Goal: Information Seeking & Learning: Understand process/instructions

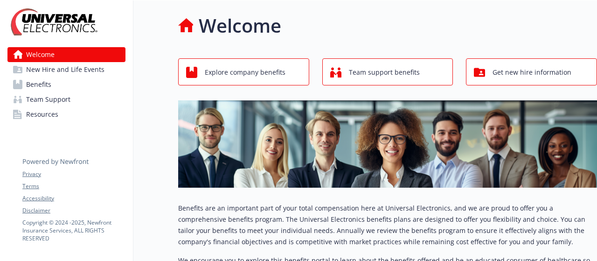
click at [35, 86] on span "Benefits" at bounding box center [38, 84] width 25 height 15
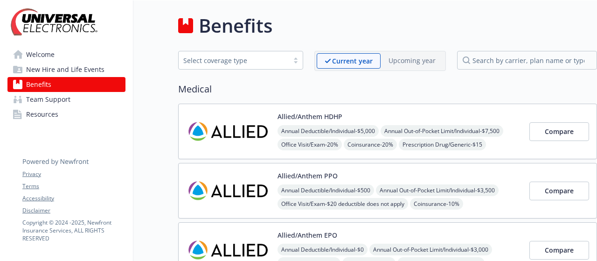
click at [49, 114] on span "Resources" at bounding box center [42, 114] width 32 height 15
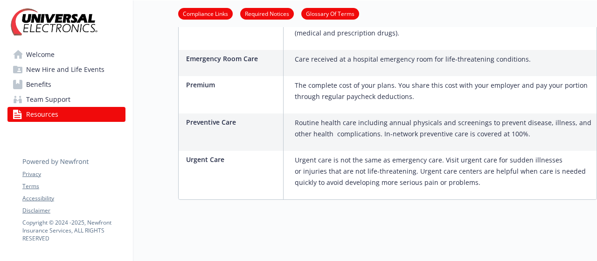
scroll to position [874, 0]
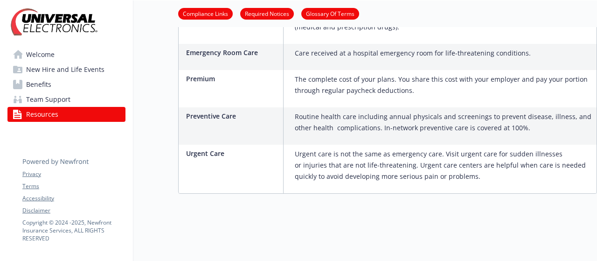
click at [78, 97] on link "Team Support" at bounding box center [66, 99] width 118 height 15
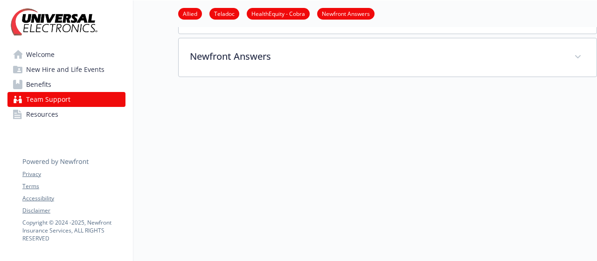
click at [77, 89] on link "Benefits" at bounding box center [66, 84] width 118 height 15
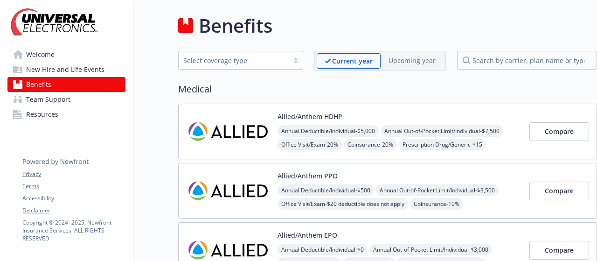
scroll to position [140, 0]
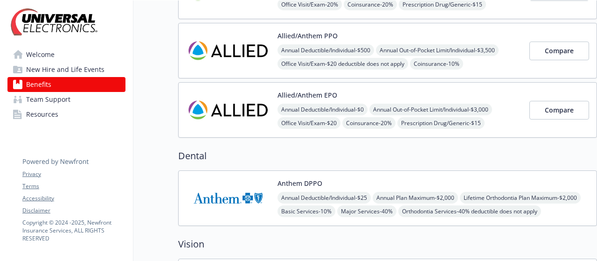
click at [538, 87] on div "Allied/Anthem EPO Annual Deductible/Individual - $0 Annual Out-of-Pocket Limit/…" at bounding box center [387, 110] width 419 height 56
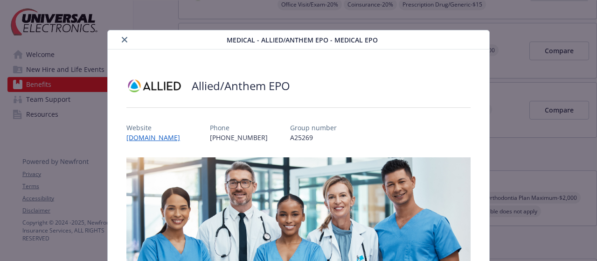
click at [127, 40] on button "close" at bounding box center [124, 39] width 11 height 11
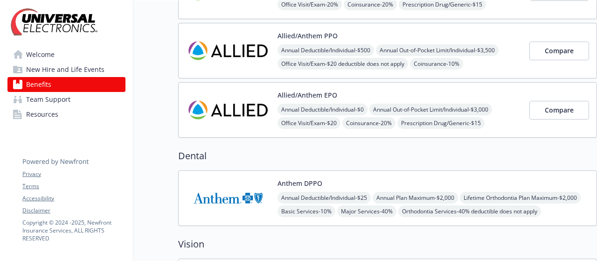
click at [59, 121] on link "Resources" at bounding box center [66, 114] width 118 height 15
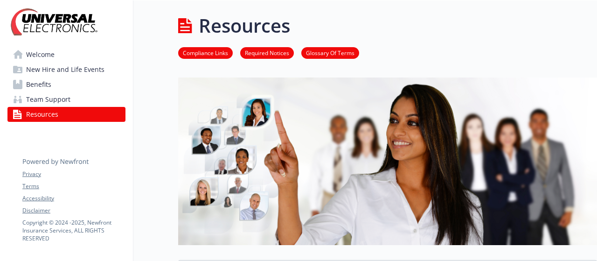
click at [81, 101] on link "Team Support" at bounding box center [66, 99] width 118 height 15
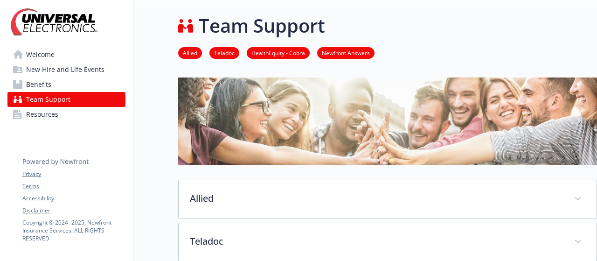
click at [84, 86] on link "Benefits" at bounding box center [66, 84] width 118 height 15
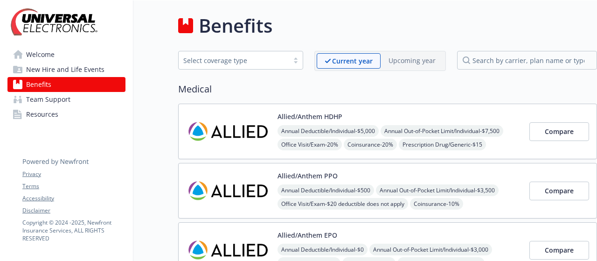
click at [81, 98] on link "Team Support" at bounding box center [66, 99] width 118 height 15
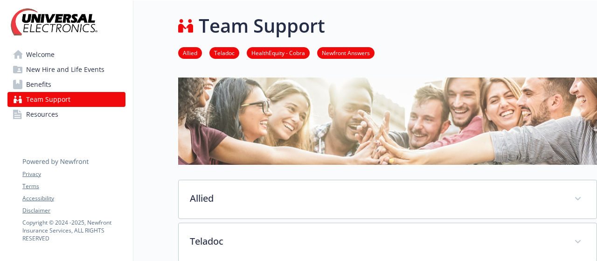
click at [230, 52] on link "Teladoc" at bounding box center [225, 52] width 30 height 9
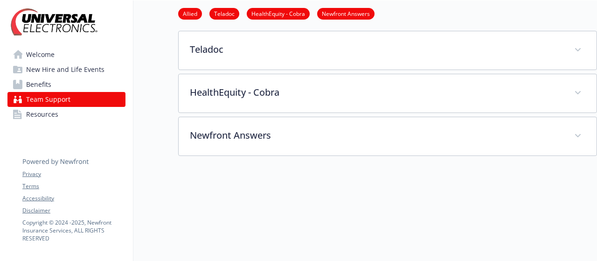
scroll to position [194, 7]
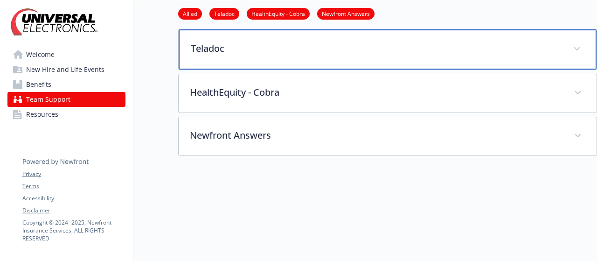
click at [251, 56] on div "Teladoc" at bounding box center [388, 49] width 418 height 40
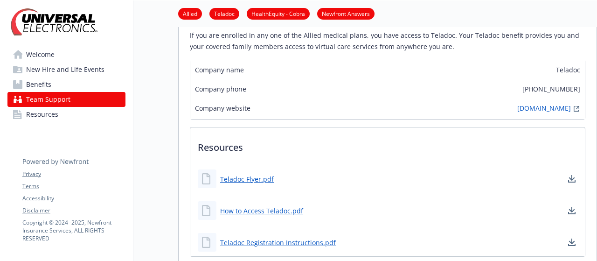
scroll to position [287, 7]
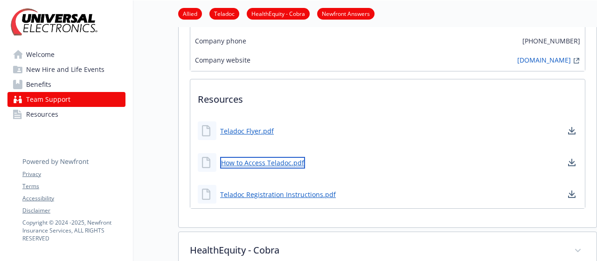
click at [254, 166] on link "How to Access Teladoc.pdf" at bounding box center [262, 163] width 85 height 12
